Goal: Find specific page/section: Find specific page/section

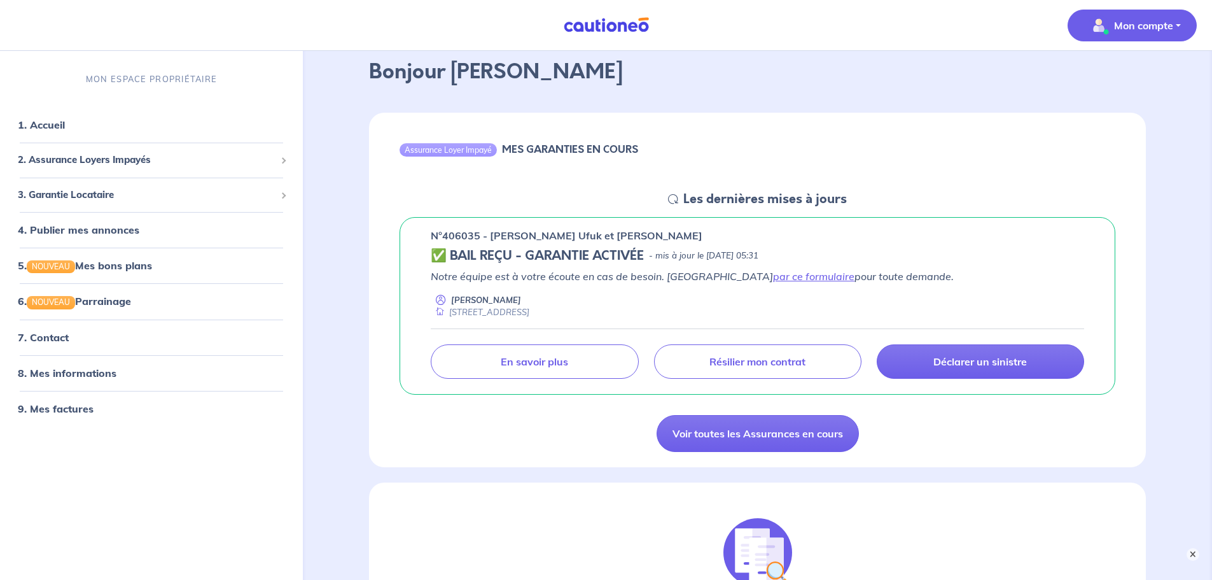
click at [1131, 12] on button "Mon compte" at bounding box center [1132, 26] width 129 height 32
click at [706, 156] on div "Assurance Loyer Impayé MES GARANTIES EN COURS" at bounding box center [757, 152] width 777 height 78
click at [773, 276] on link "par ce formulaire" at bounding box center [813, 276] width 81 height 13
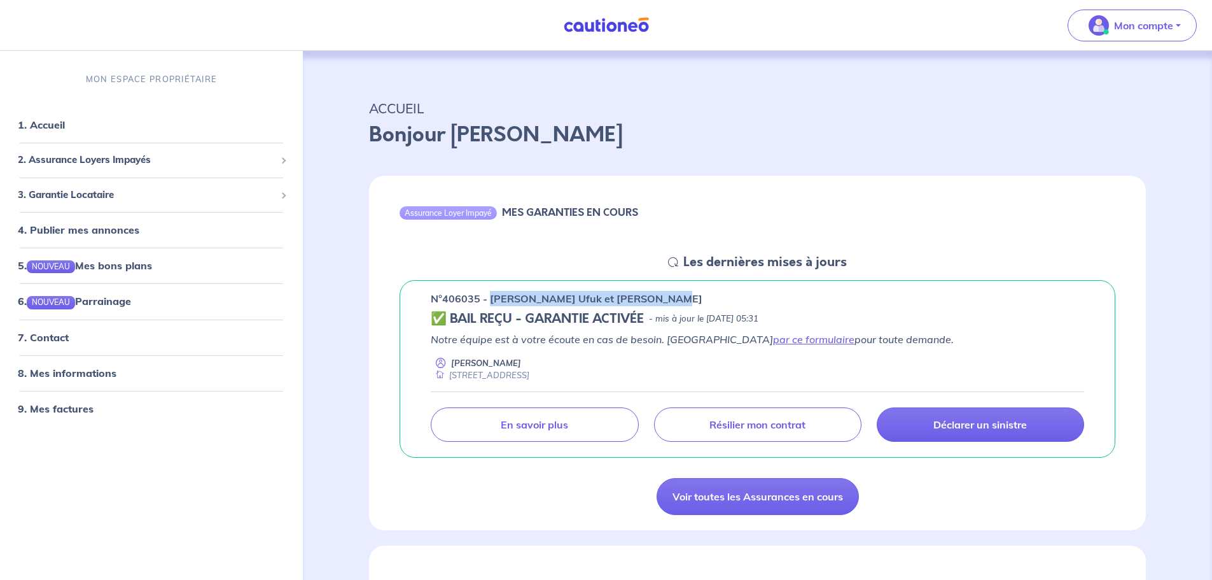
drag, startPoint x: 491, startPoint y: 300, endPoint x: 683, endPoint y: 305, distance: 192.2
click at [683, 305] on div "n°406035 - [PERSON_NAME] Ufuk et [PERSON_NAME]" at bounding box center [757, 298] width 653 height 15
copy p "[PERSON_NAME] et [PERSON_NAME]"
